Goal: Information Seeking & Learning: Understand process/instructions

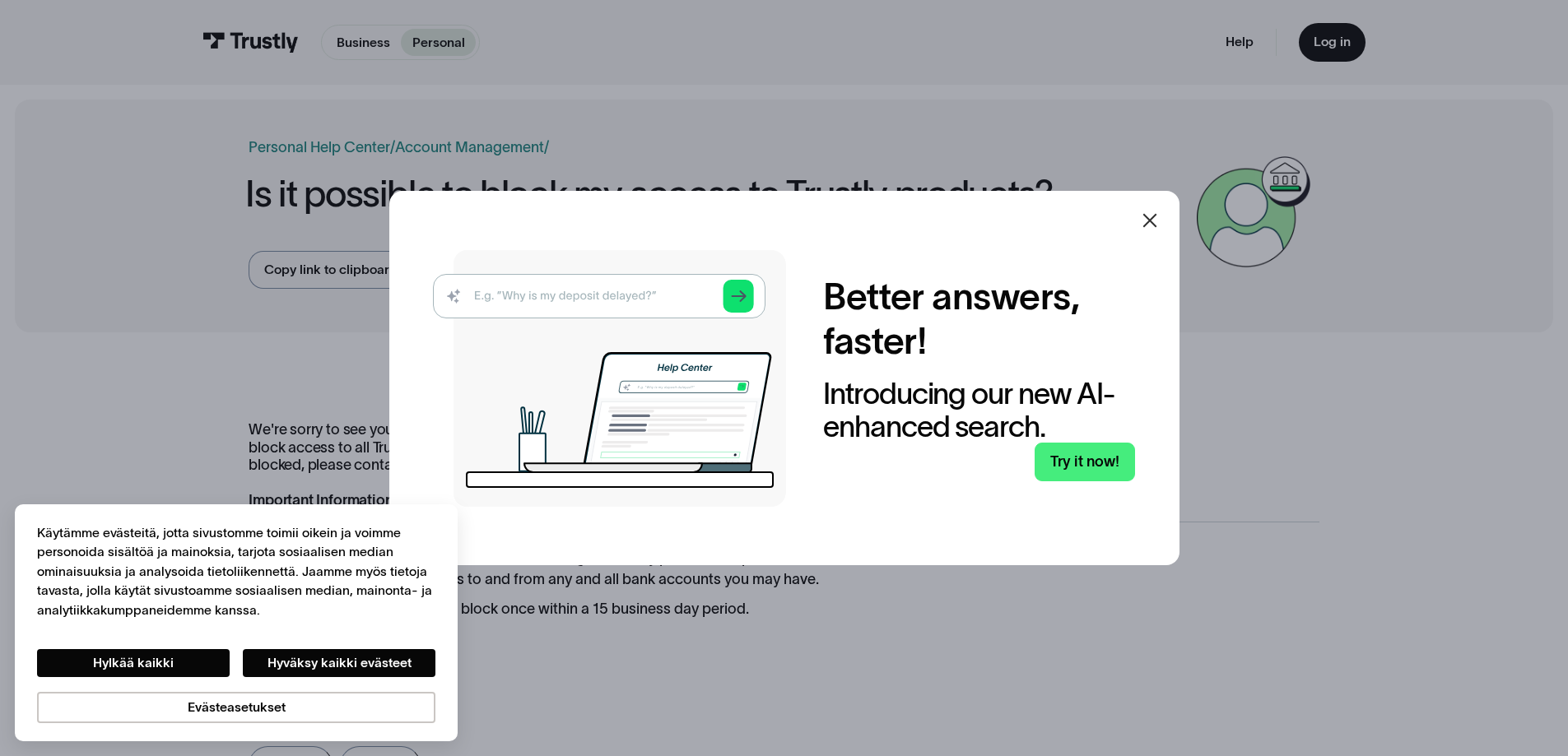
click at [1159, 221] on icon at bounding box center [1150, 220] width 20 height 20
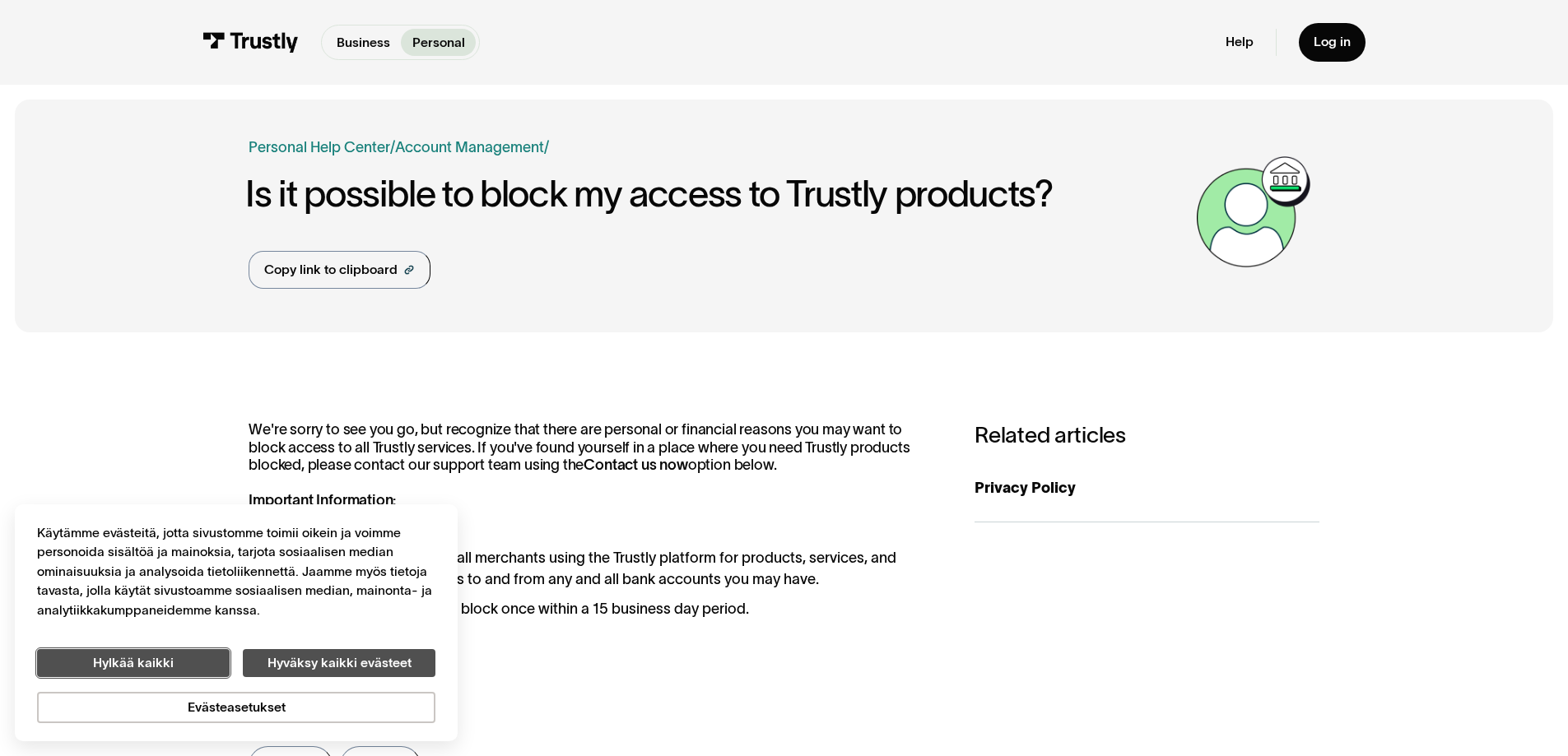
drag, startPoint x: 203, startPoint y: 671, endPoint x: 325, endPoint y: 673, distance: 122.0
click at [320, 673] on div "Hylkää kaikki Hyväksy kaikki evästeet" at bounding box center [236, 663] width 398 height 28
click at [330, 674] on button "Hyväksy kaikki evästeet" at bounding box center [340, 663] width 193 height 28
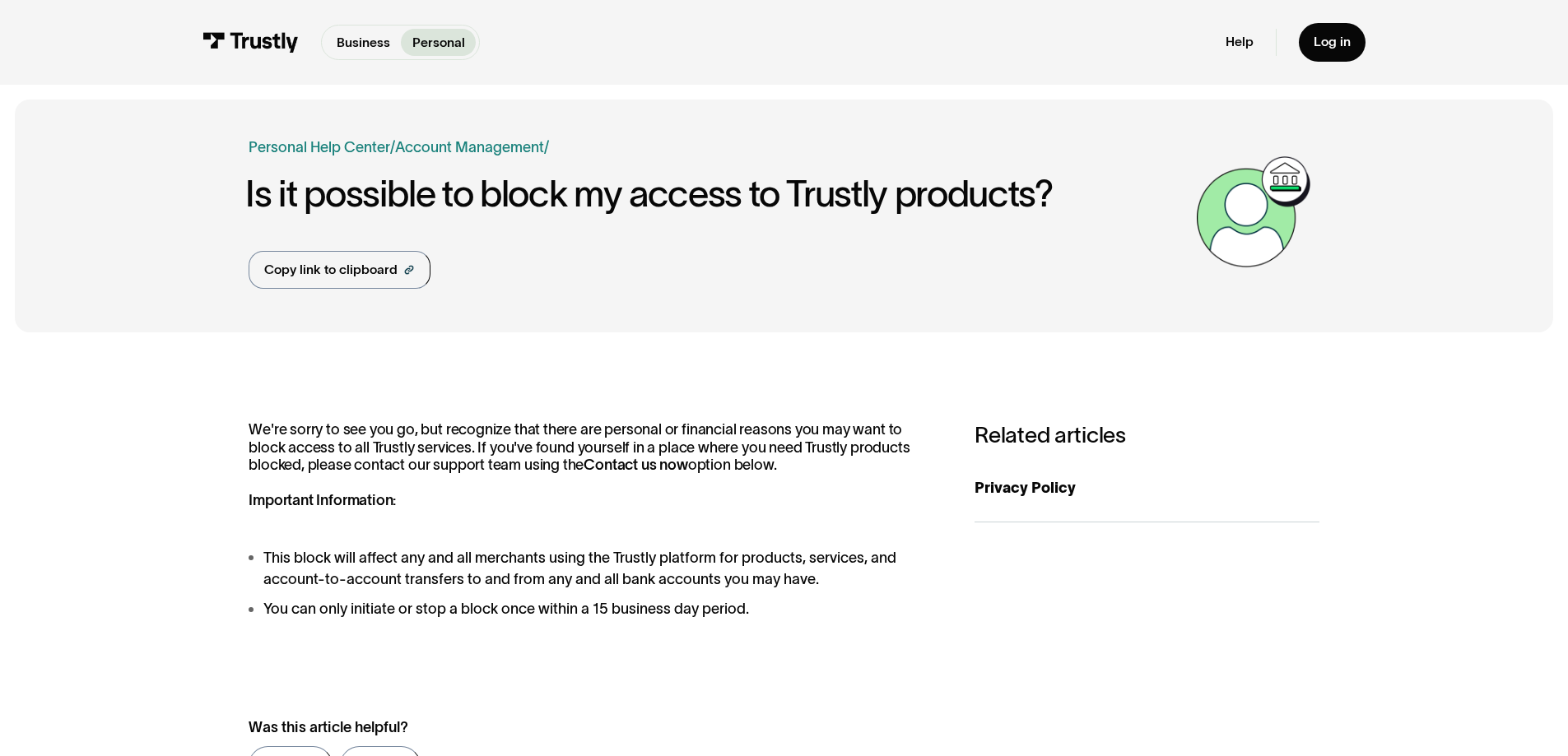
click at [406, 574] on li "This block will affect any and all merchants using the Trustly platform for pro…" at bounding box center [593, 569] width 689 height 44
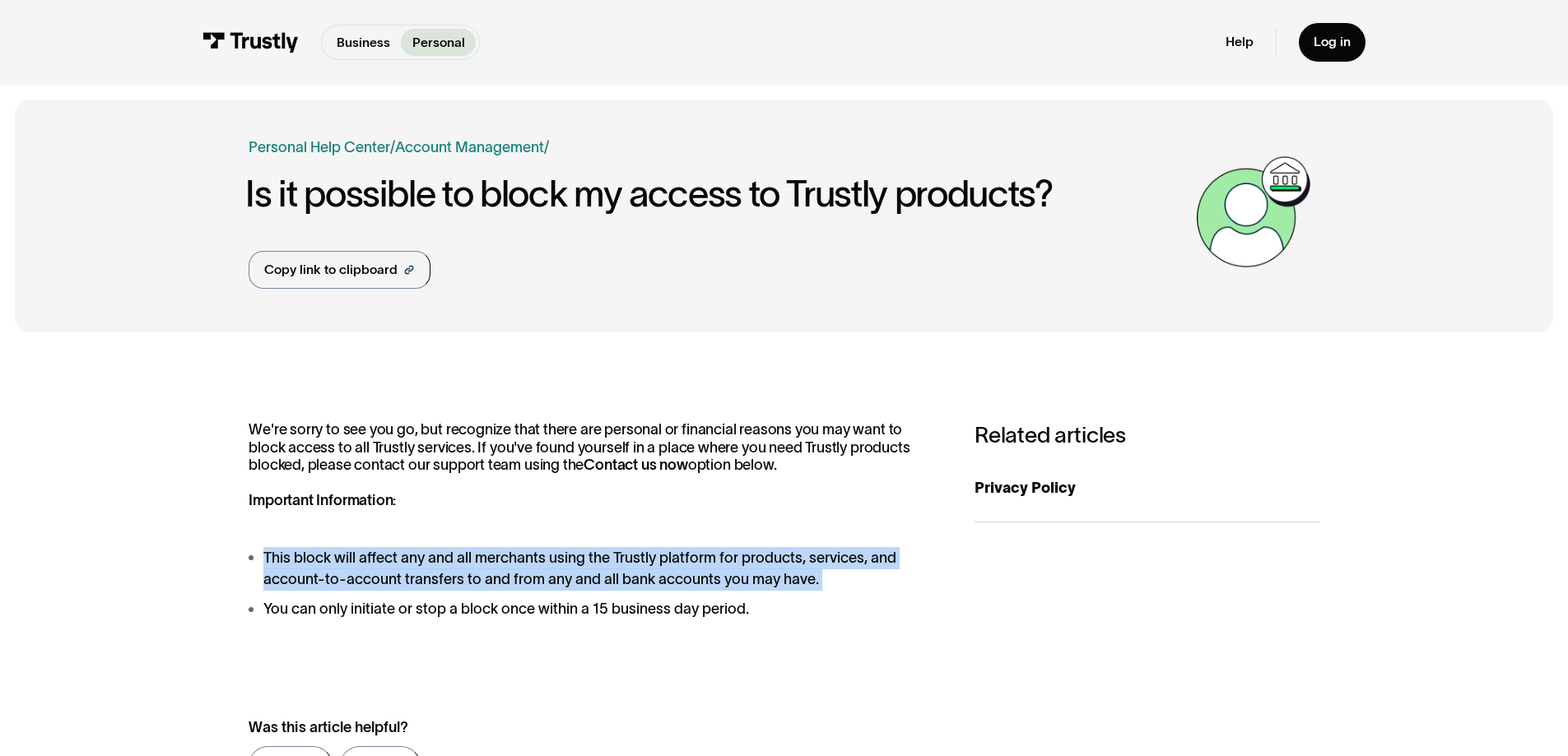
click at [406, 574] on li "This block will affect any and all merchants using the Trustly platform for pro…" at bounding box center [593, 569] width 689 height 44
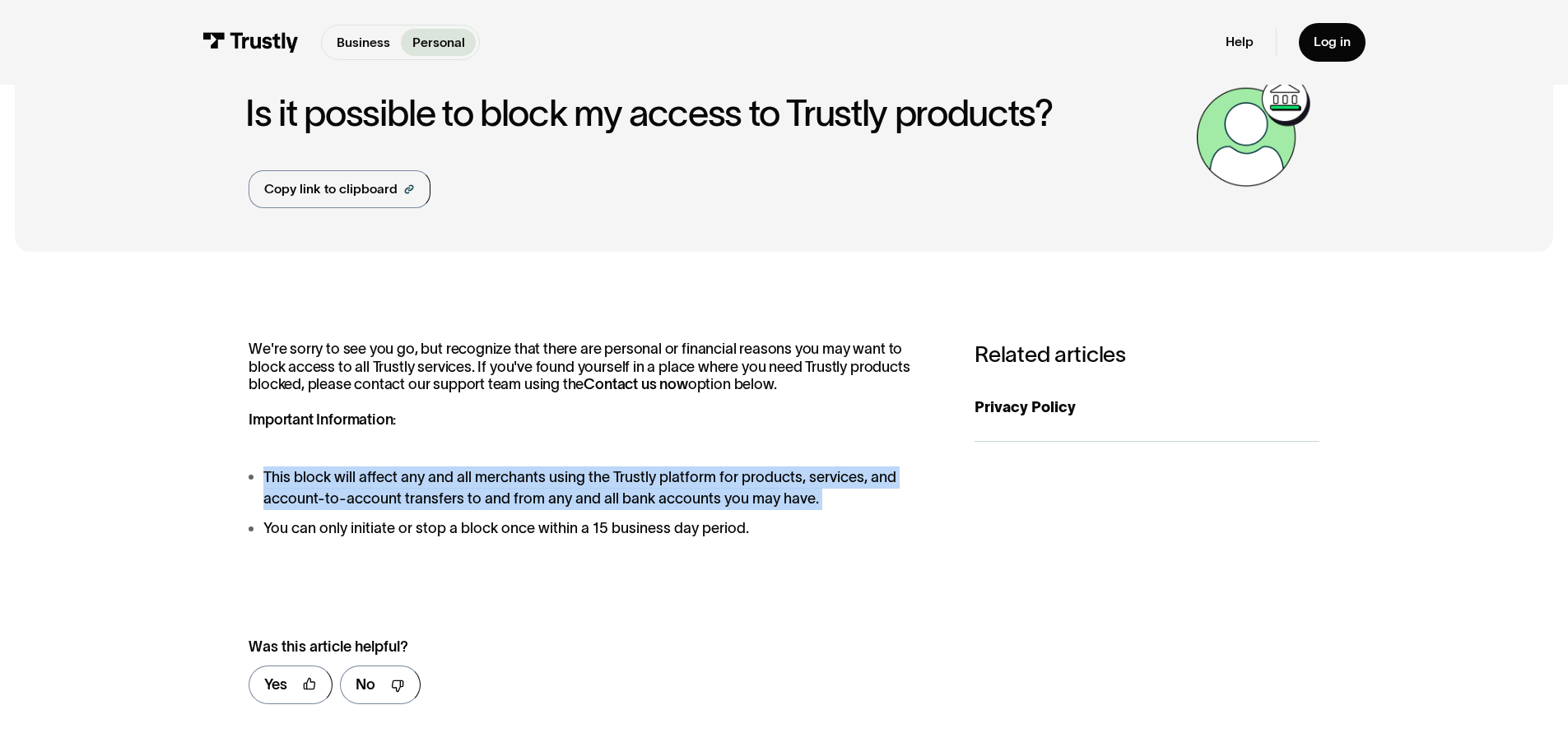
scroll to position [82, 0]
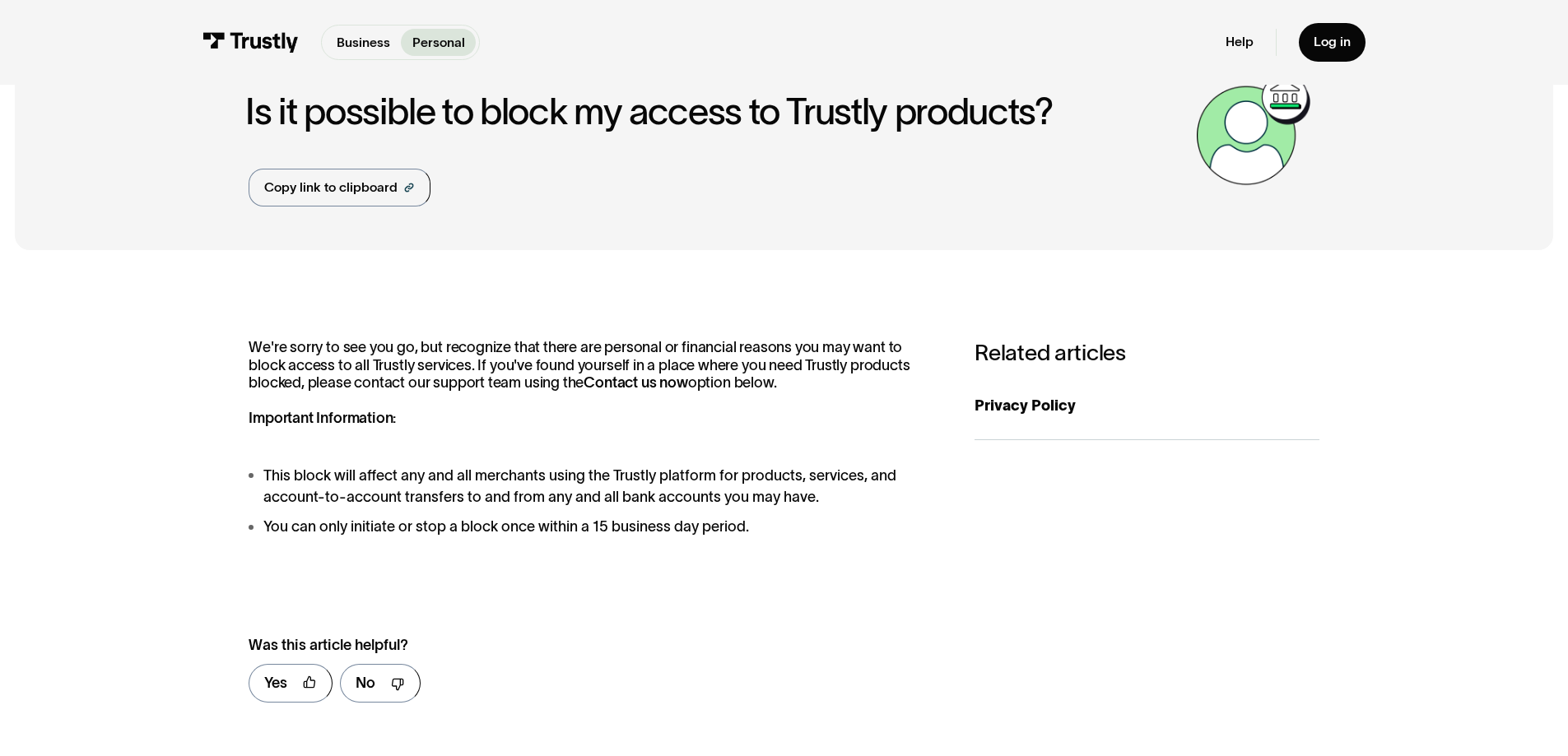
click at [344, 533] on li "You can only initiate or stop a block once within a 15 business day period." at bounding box center [593, 526] width 689 height 22
click at [528, 534] on li "You can only initiate or stop a block once within a 15 business day period." at bounding box center [593, 526] width 689 height 22
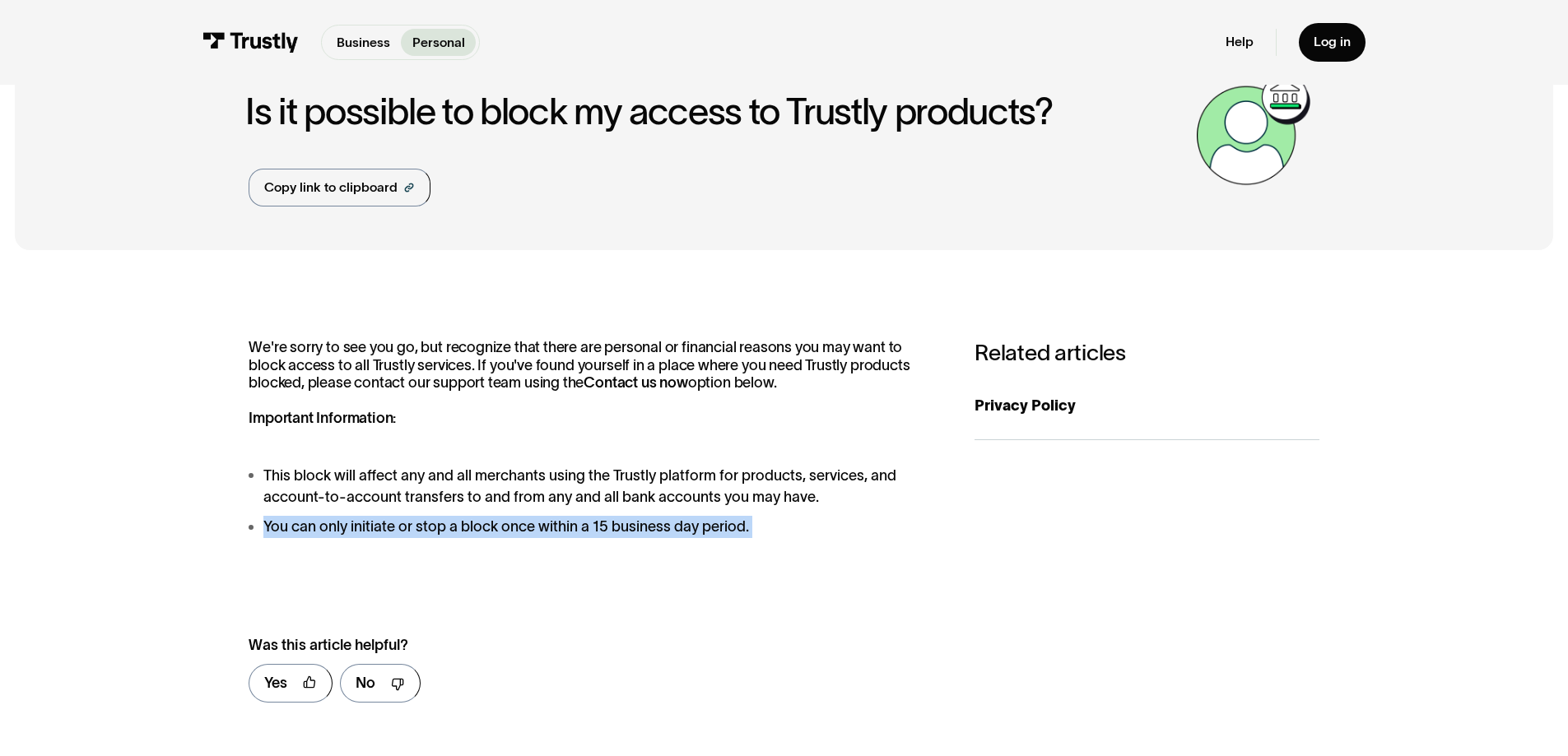
click at [528, 534] on li "You can only initiate or stop a block once within a 15 business day period." at bounding box center [593, 526] width 689 height 22
click at [613, 537] on li "You can only initiate or stop a block once within a 15 business day period." at bounding box center [593, 526] width 689 height 22
click at [603, 538] on div at bounding box center [603, 538] width 0 height 0
click at [426, 536] on li "You can only initiate or stop a block once within a 15 business day period." at bounding box center [593, 526] width 689 height 22
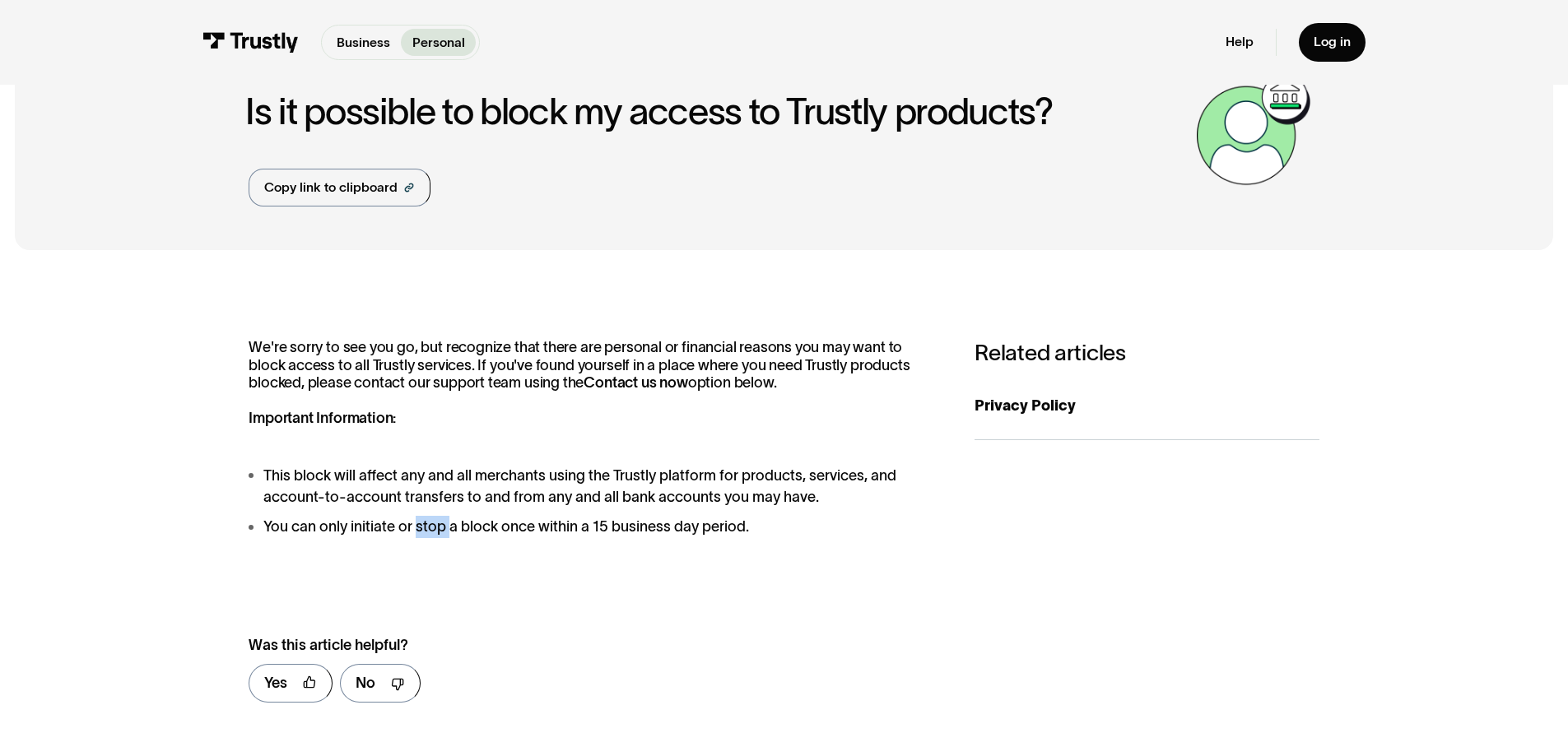
click at [426, 536] on li "You can only initiate or stop a block once within a 15 business day period." at bounding box center [593, 526] width 689 height 22
click at [517, 537] on li "You can only initiate or stop a block once within a 15 business day period." at bounding box center [593, 526] width 689 height 22
click at [520, 537] on li "You can only initiate or stop a block once within a 15 business day period." at bounding box center [593, 526] width 689 height 22
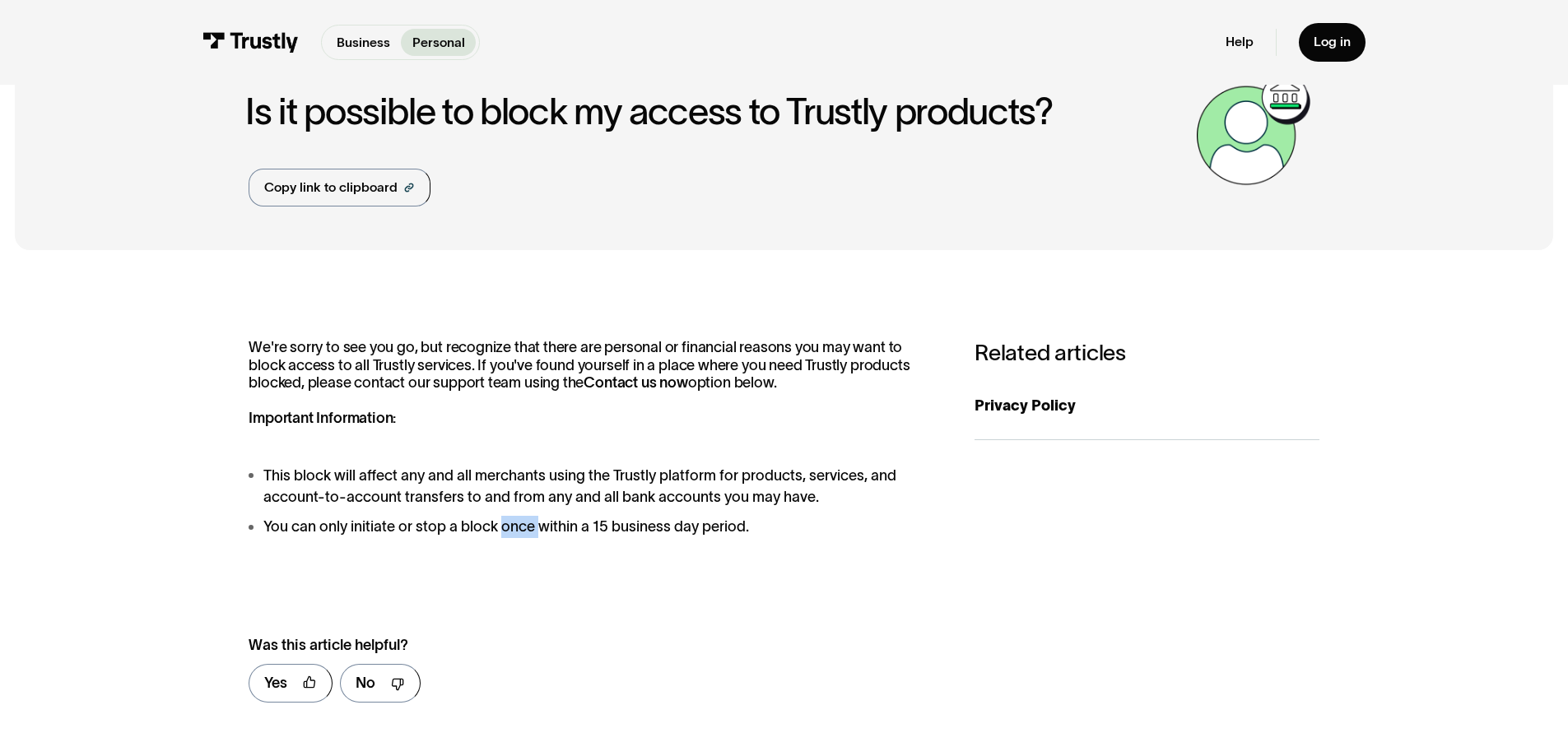
click at [508, 538] on div at bounding box center [508, 538] width 0 height 0
click at [585, 534] on li "You can only initiate or stop a block once within a 15 business day period." at bounding box center [593, 526] width 689 height 22
click at [698, 502] on li "This block will affect any and all merchants using the Trustly platform for pro…" at bounding box center [593, 486] width 689 height 44
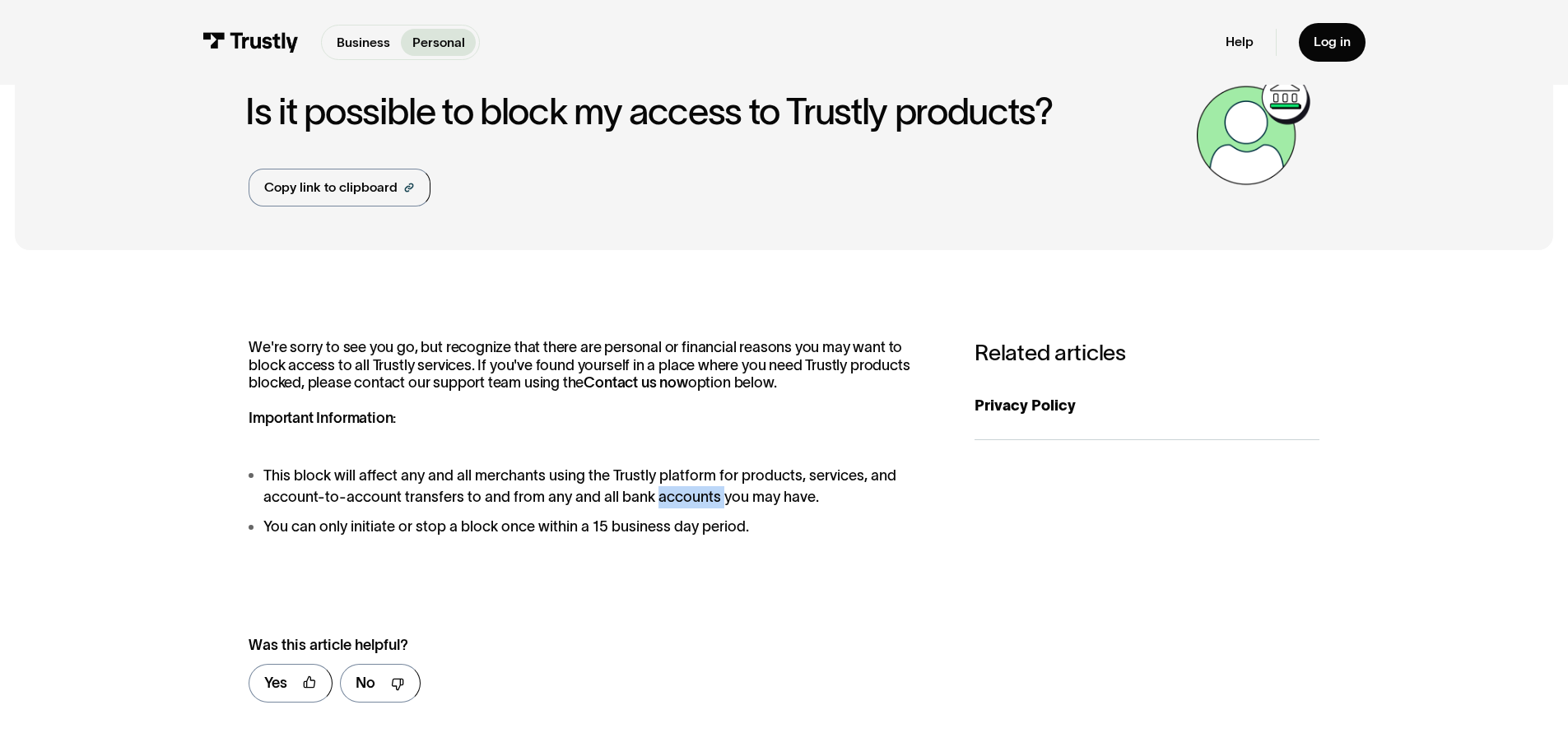
click at [698, 502] on li "This block will affect any and all merchants using the Trustly platform for pro…" at bounding box center [593, 486] width 689 height 44
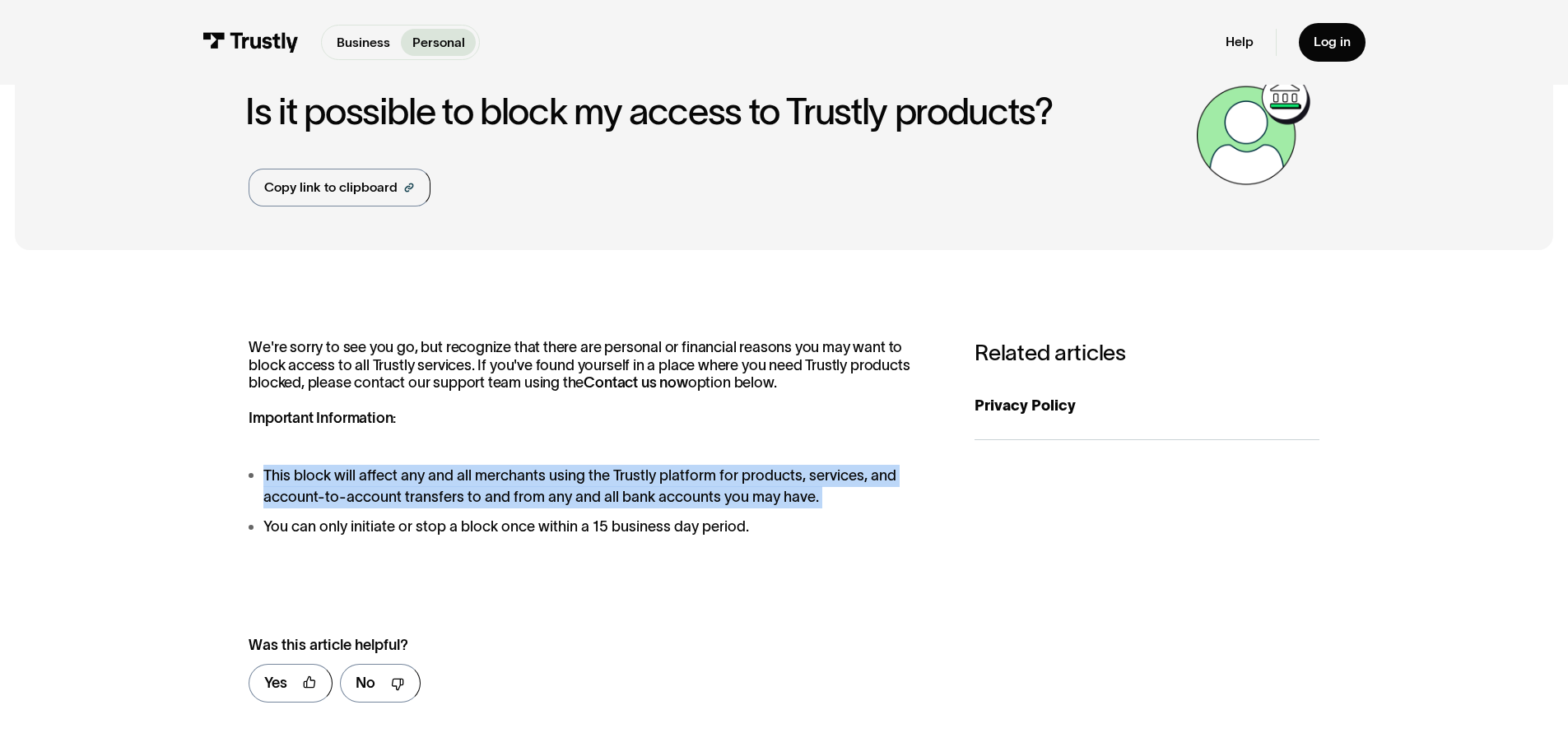
click at [698, 502] on li "This block will affect any and all merchants using the Trustly platform for pro…" at bounding box center [593, 486] width 689 height 44
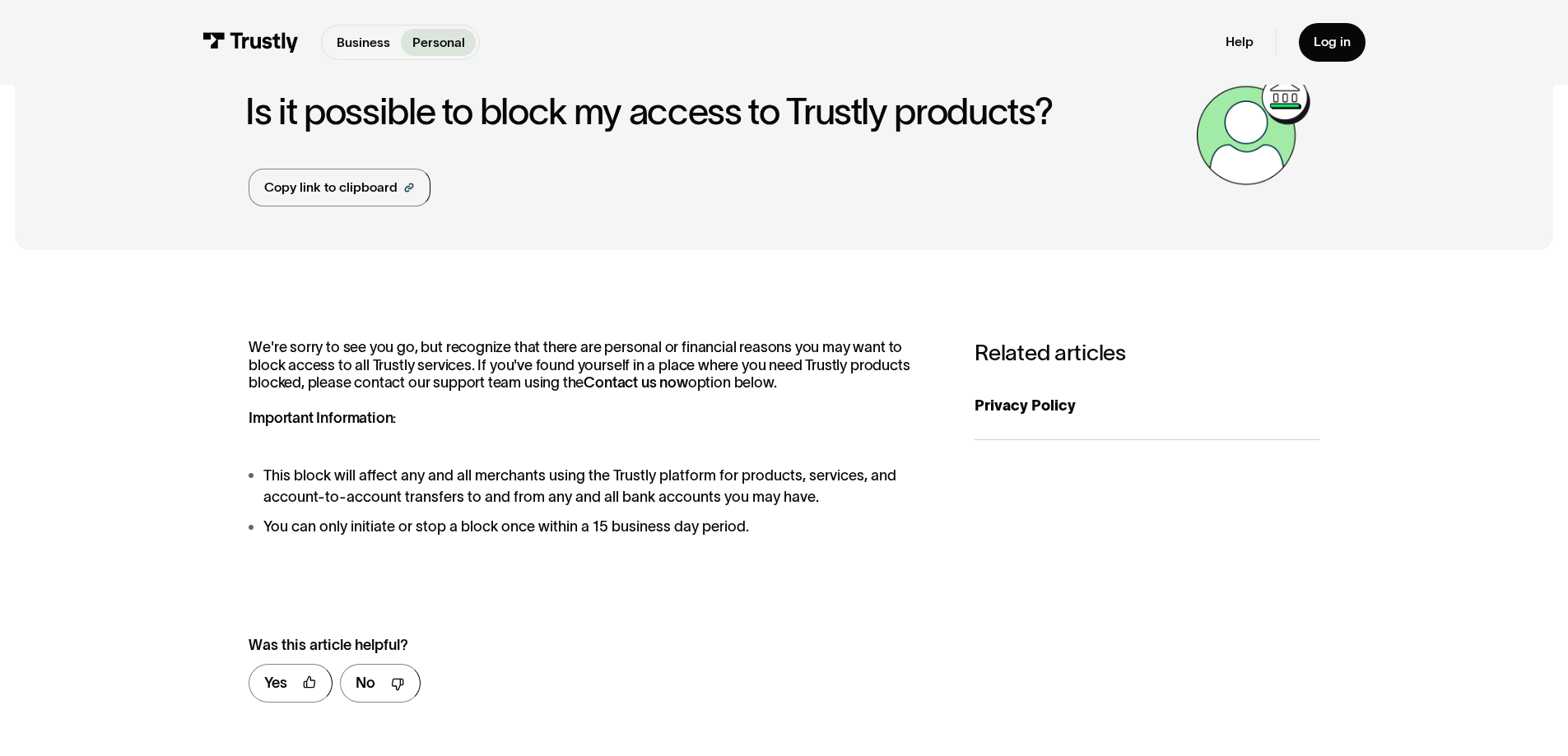
click at [422, 396] on p "We're sorry to see you go, but recognize that there are personal or financial r…" at bounding box center [593, 383] width 689 height 89
